Goal: Task Accomplishment & Management: Manage account settings

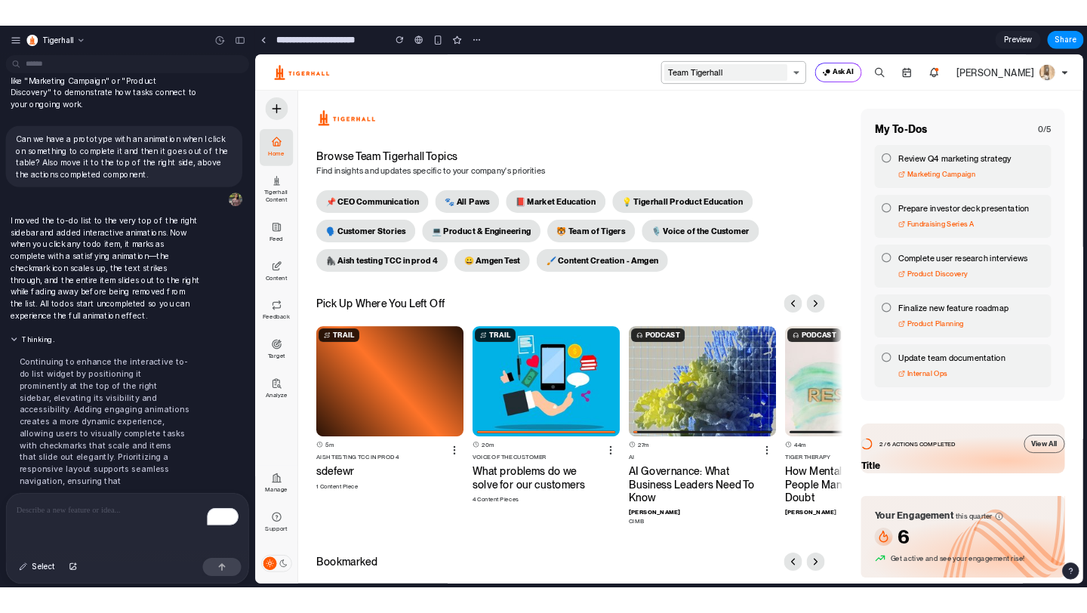
scroll to position [238, 0]
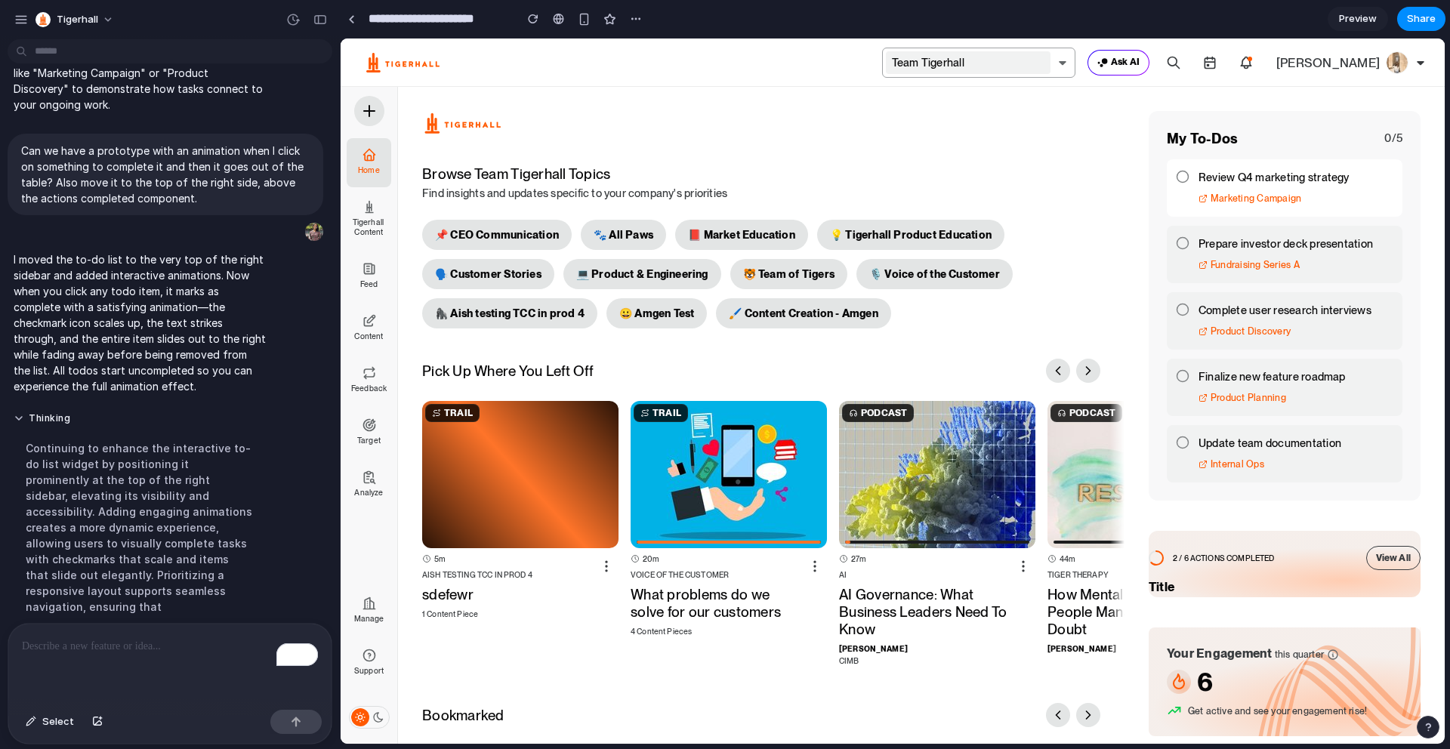
click at [1086, 179] on icon at bounding box center [1183, 177] width 14 height 14
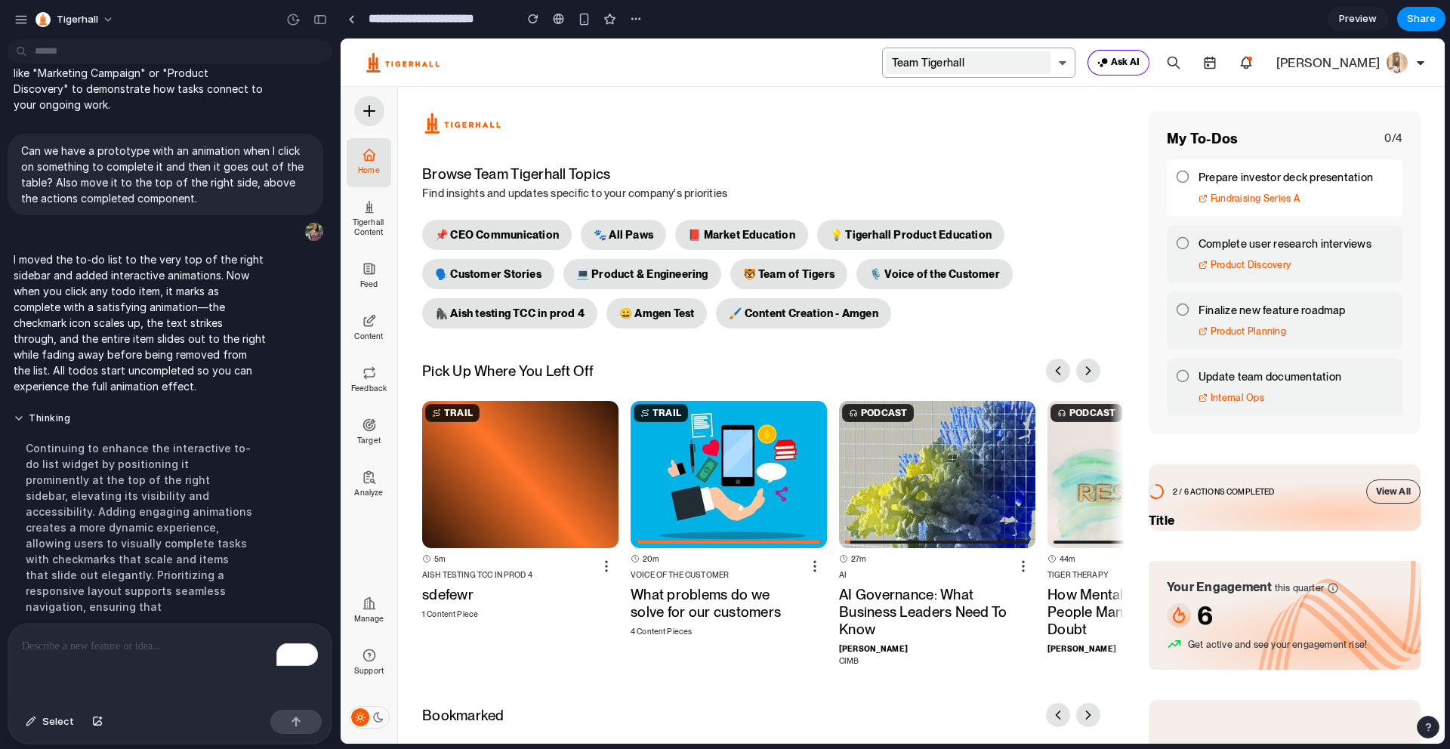
click at [1086, 179] on icon at bounding box center [1183, 177] width 14 height 14
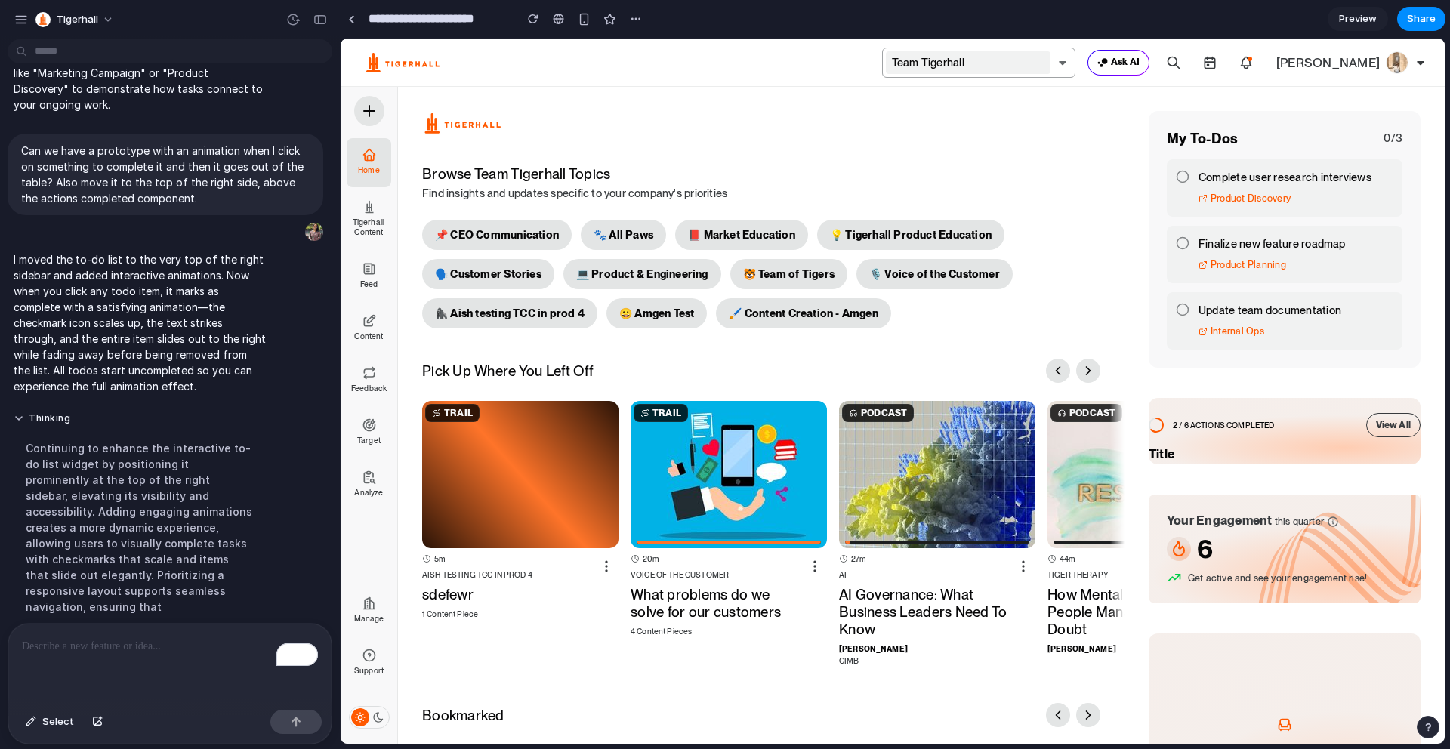
click at [190, 612] on div "To enrich screen reader interactions, please activate Accessibility in Grammarl…" at bounding box center [169, 664] width 323 height 80
click at [1086, 200] on span "Product Discovery" at bounding box center [1250, 199] width 80 height 18
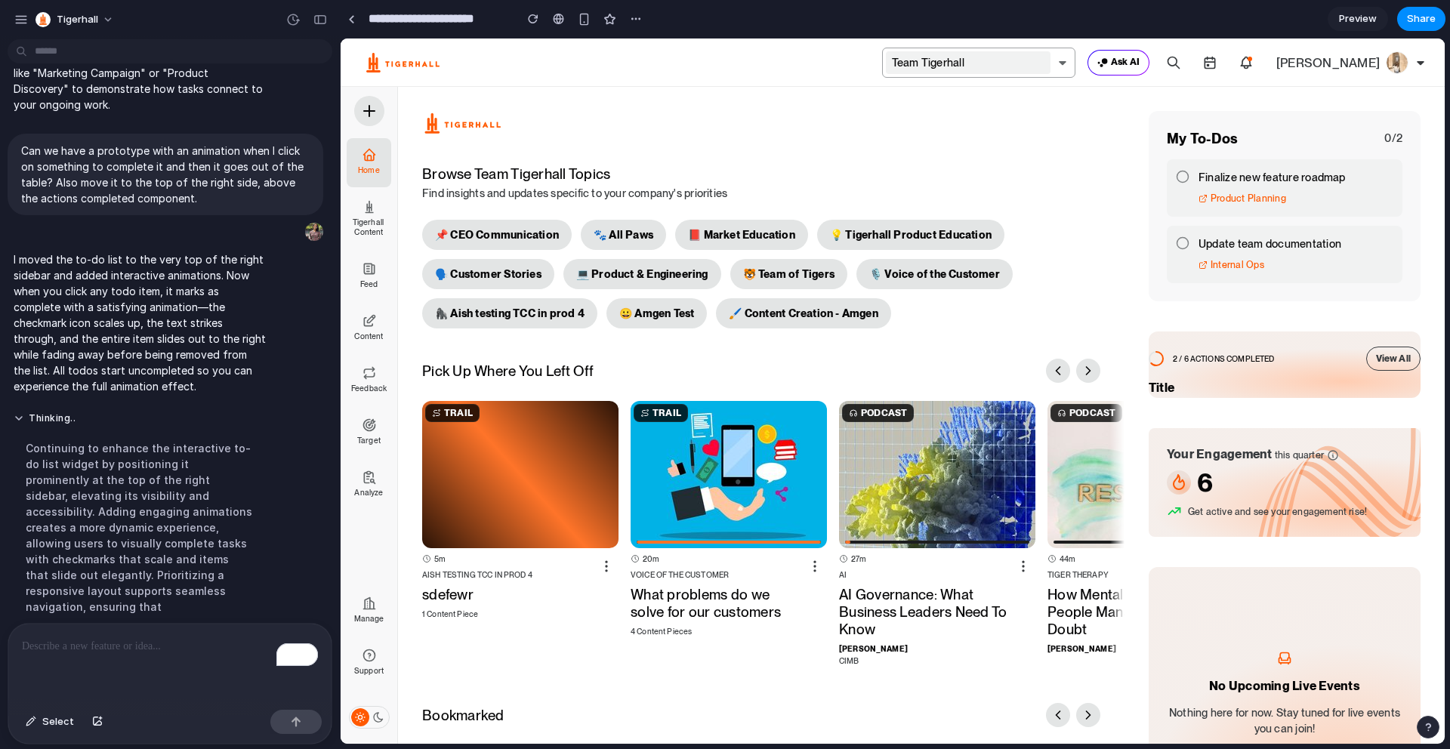
click at [153, 612] on div "To enrich screen reader interactions, please activate Accessibility in Grammarl…" at bounding box center [169, 664] width 323 height 80
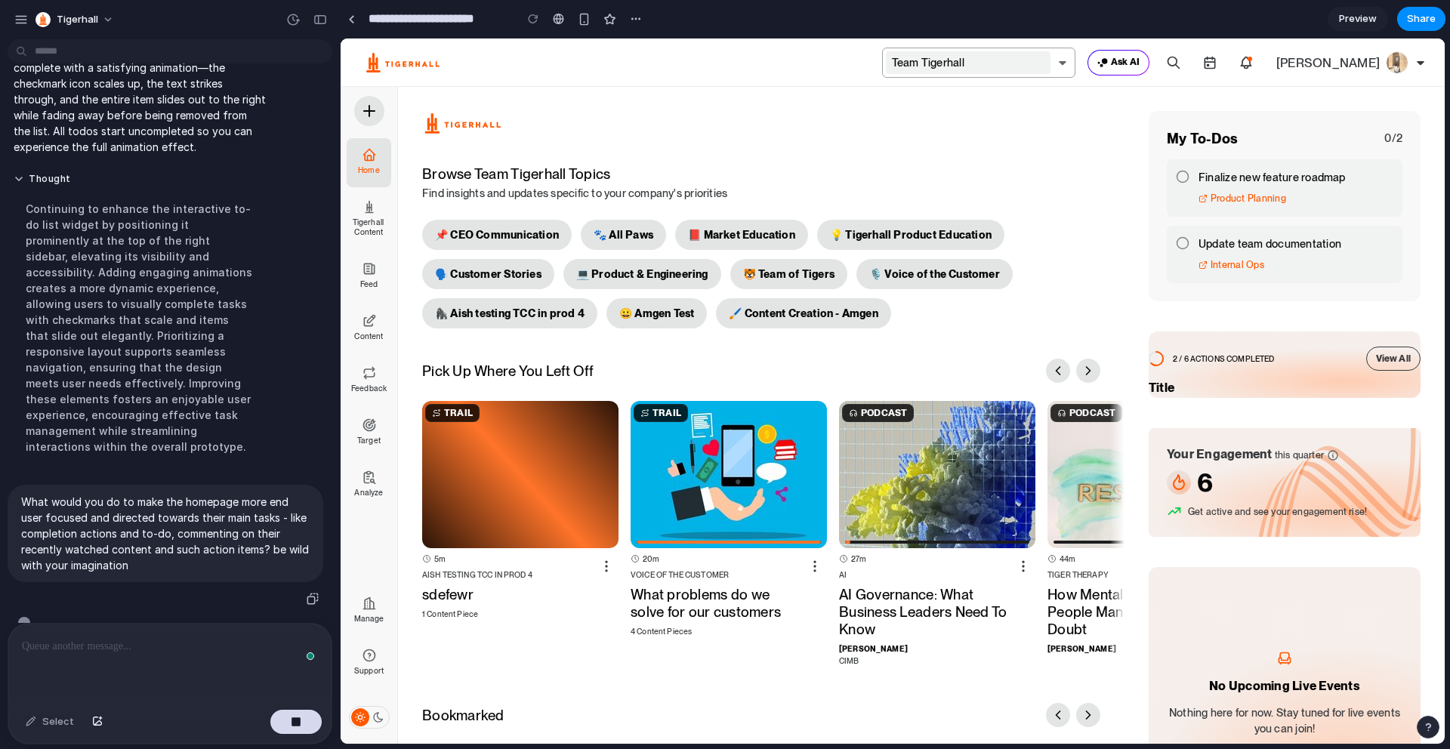
scroll to position [488, 0]
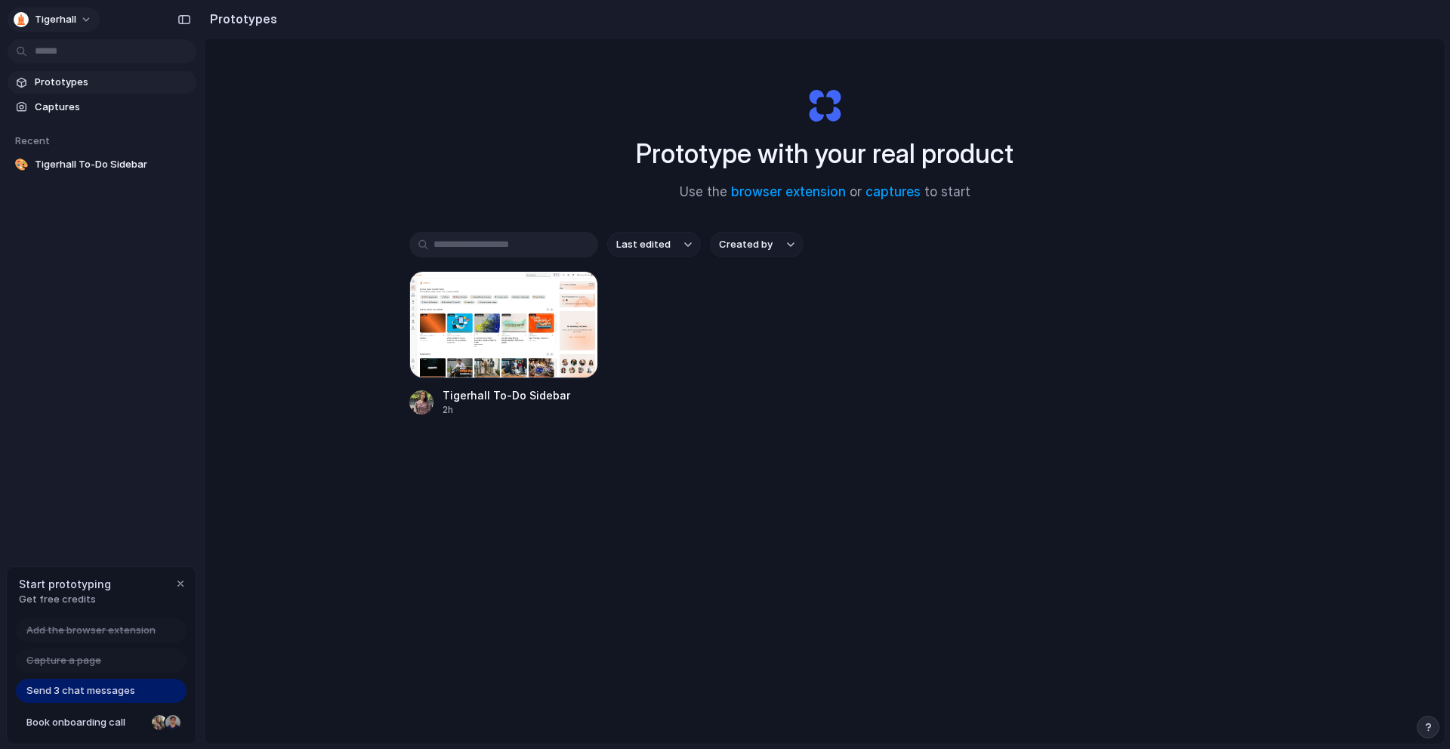
click at [63, 21] on span "Tigerhall" at bounding box center [56, 19] width 42 height 15
click at [415, 69] on div "Settings Invite members Change theme Sign out" at bounding box center [725, 374] width 1450 height 749
